Goal: Find contact information: Find contact information

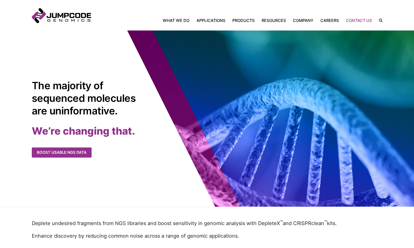
click at [358, 22] on link "Contact Us" at bounding box center [358, 20] width 33 height 6
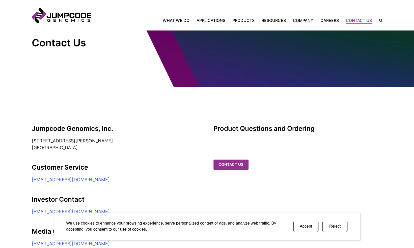
scroll to position [31, 0]
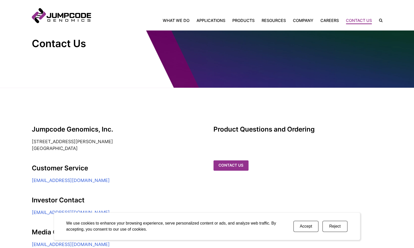
click at [326, 227] on button "Reject" at bounding box center [334, 226] width 25 height 11
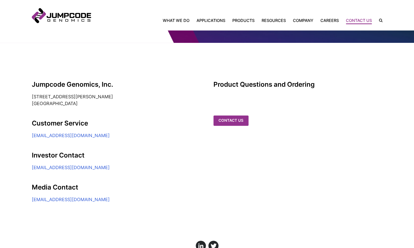
scroll to position [76, 0]
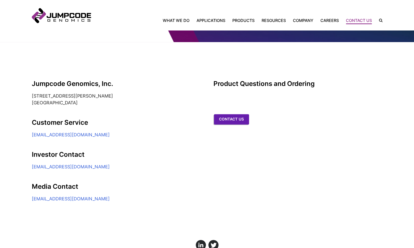
click at [223, 114] on link "Contact us" at bounding box center [231, 119] width 35 height 10
